Goal: Task Accomplishment & Management: Use online tool/utility

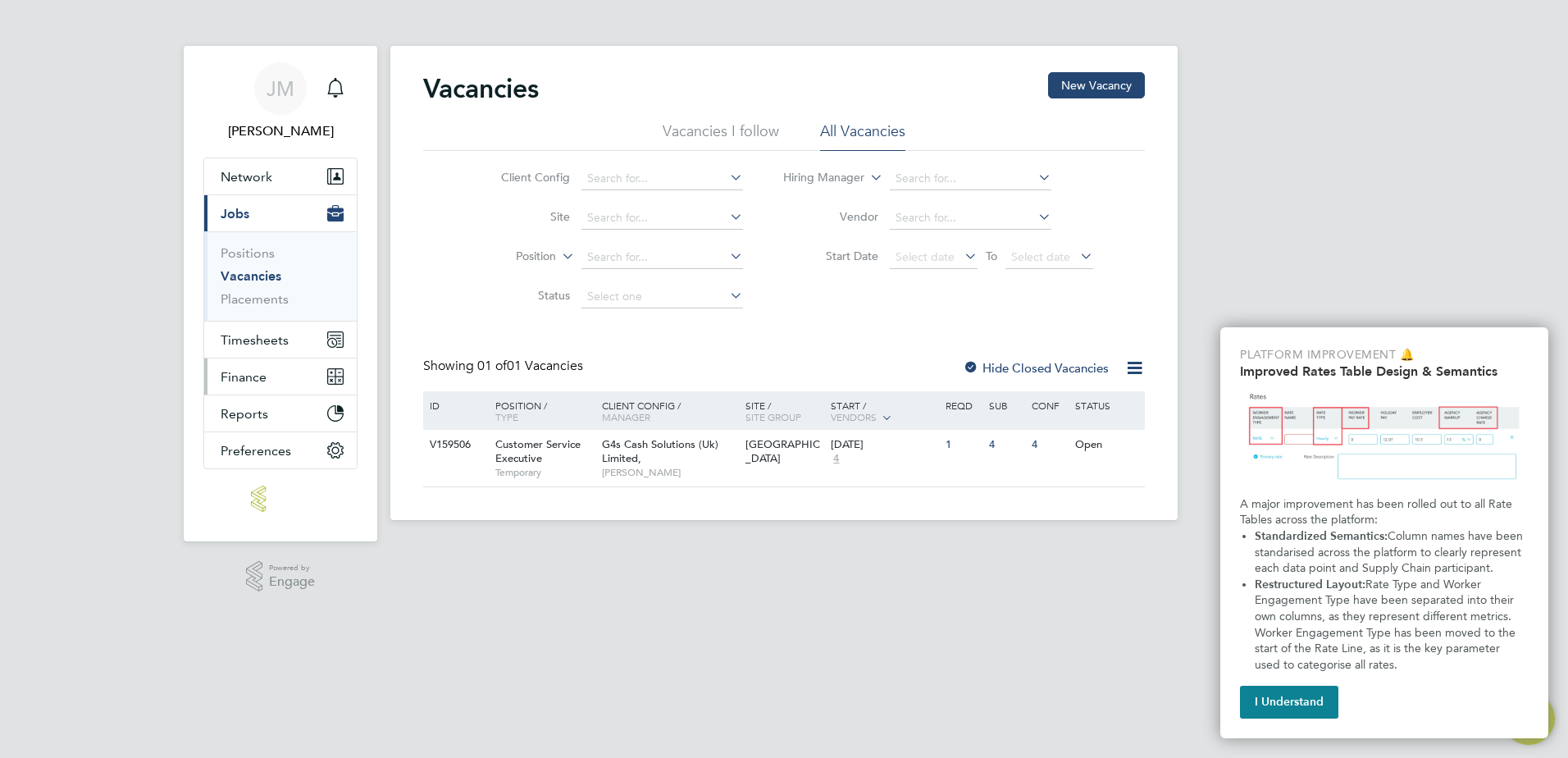
click at [249, 381] on span "Finance" at bounding box center [243, 377] width 46 height 15
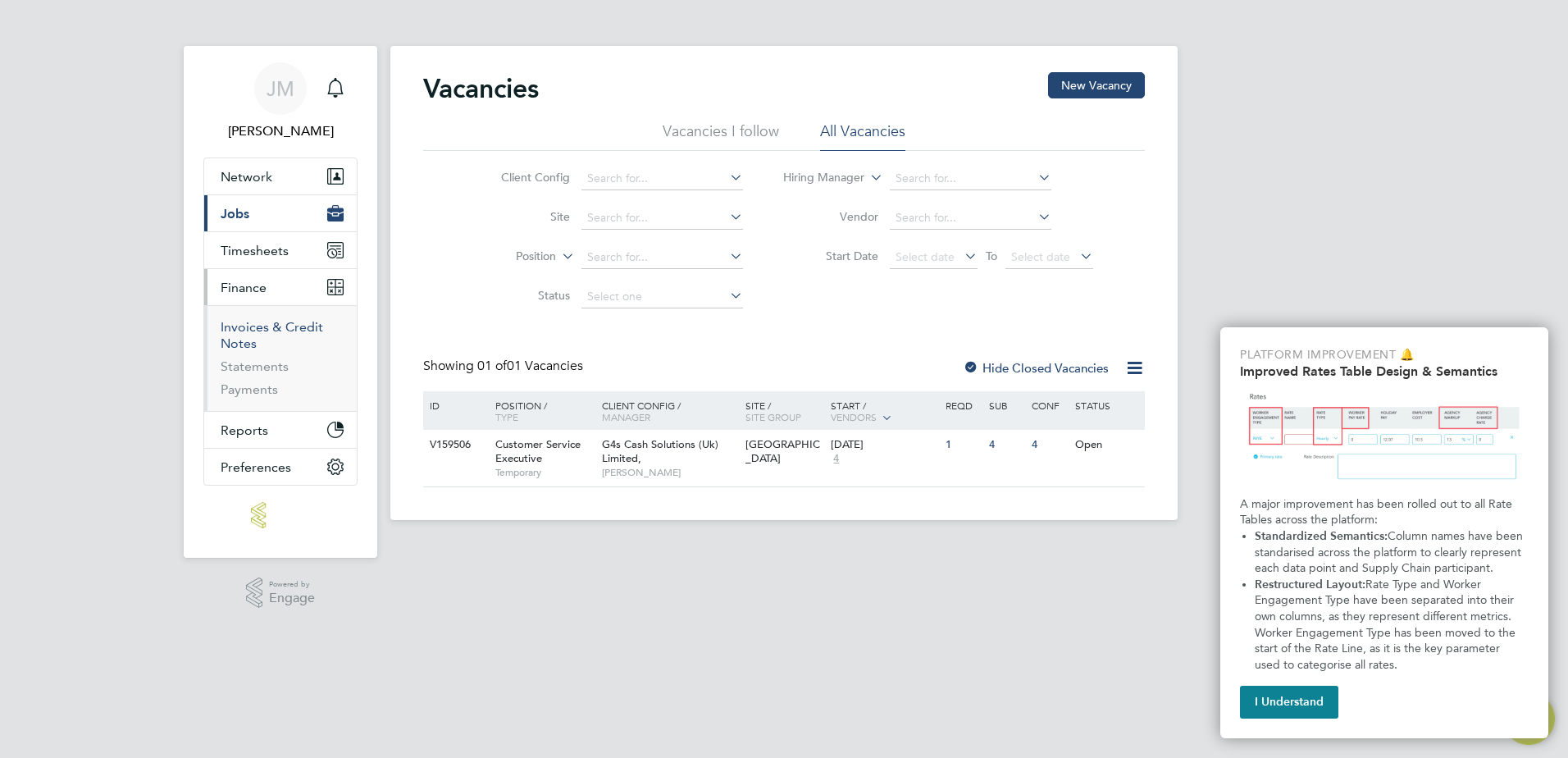
click at [243, 324] on link "Invoices & Credit Notes" at bounding box center [272, 335] width 103 height 32
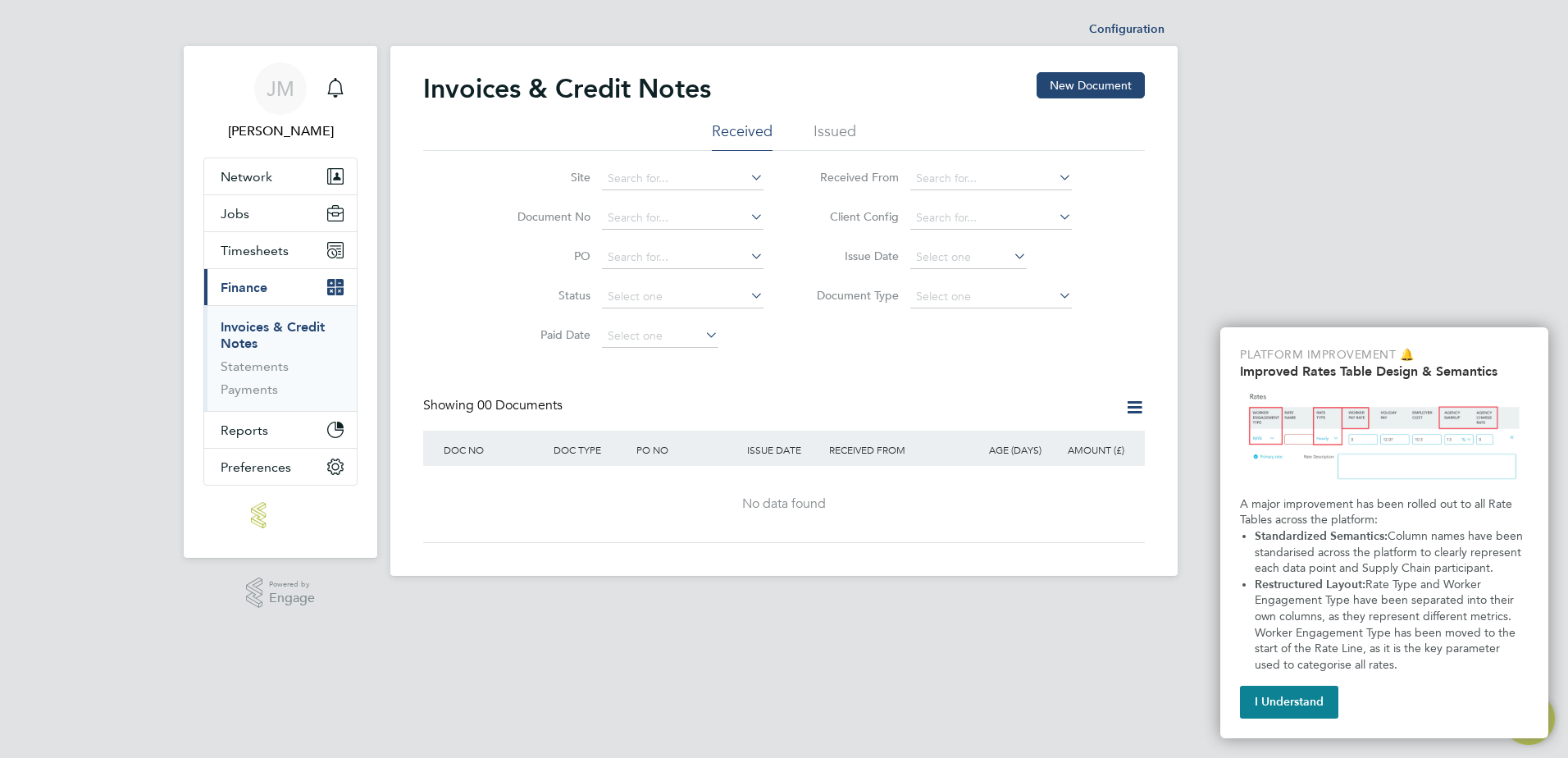
click at [816, 140] on li "Issued" at bounding box center [835, 136] width 43 height 29
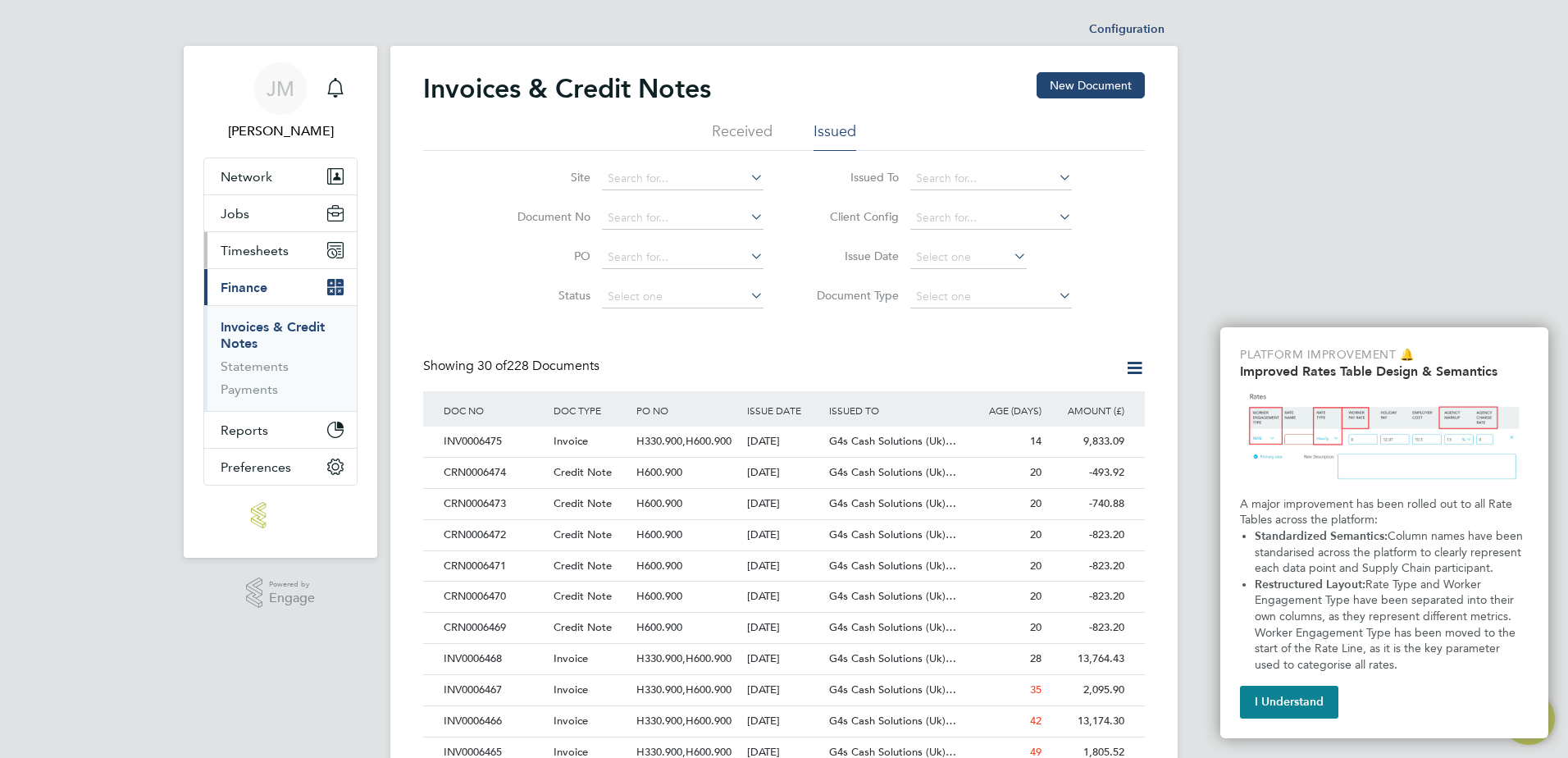
click at [242, 243] on span "Timesheets" at bounding box center [255, 251] width 68 height 15
click at [259, 249] on span "Timesheets" at bounding box center [255, 251] width 68 height 15
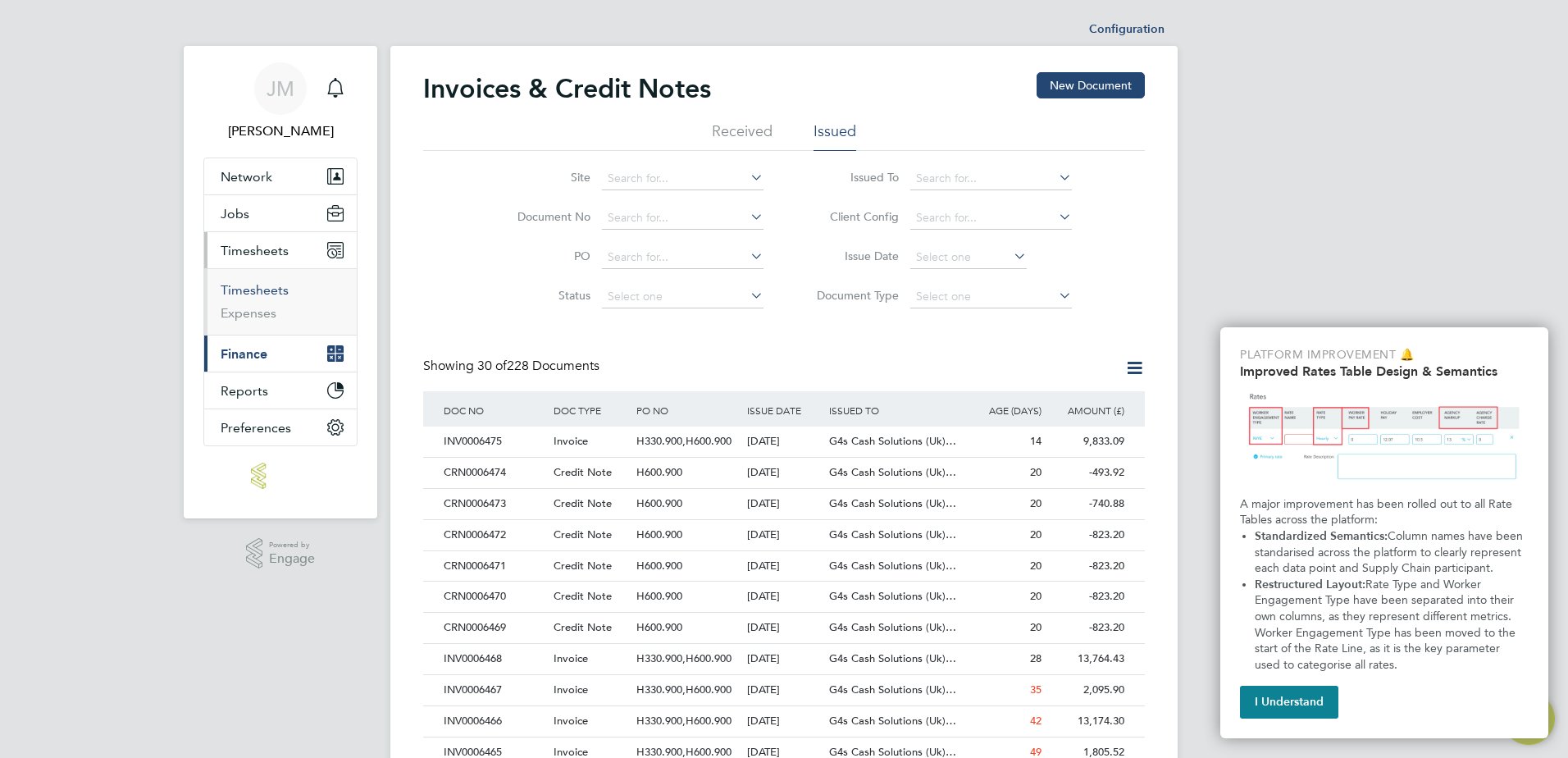
click at [254, 285] on link "Timesheets" at bounding box center [255, 290] width 68 height 15
